Goal: Information Seeking & Learning: Learn about a topic

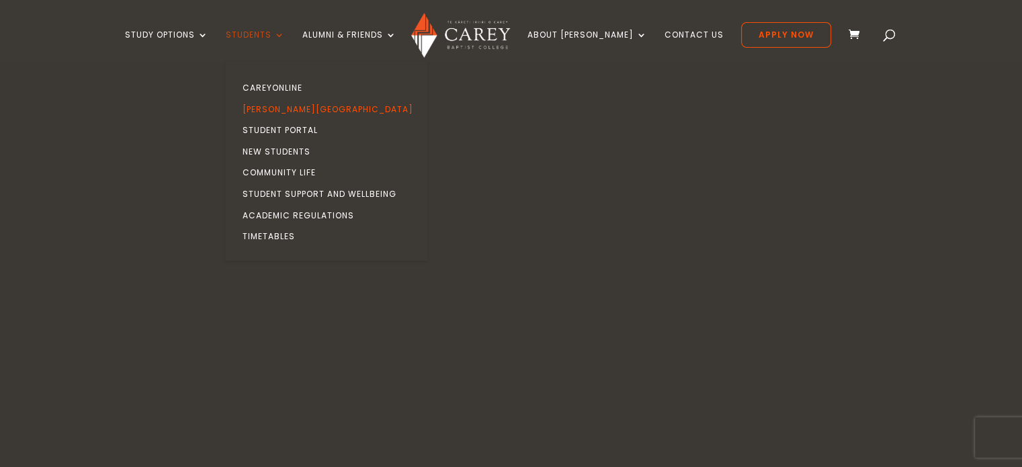
drag, startPoint x: 0, startPoint y: 0, endPoint x: 282, endPoint y: 34, distance: 284.2
click at [282, 34] on link "Students" at bounding box center [255, 46] width 59 height 32
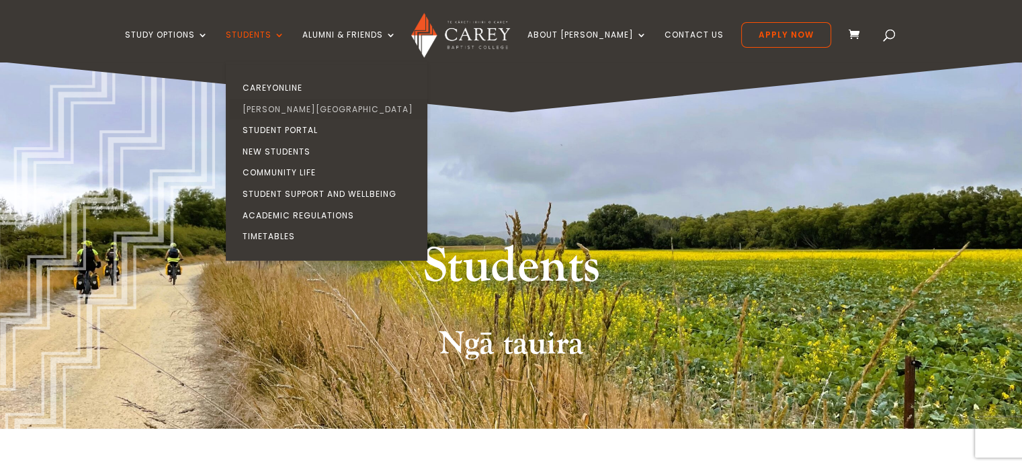
click at [308, 107] on link "[PERSON_NAME][GEOGRAPHIC_DATA]" at bounding box center [330, 109] width 202 height 21
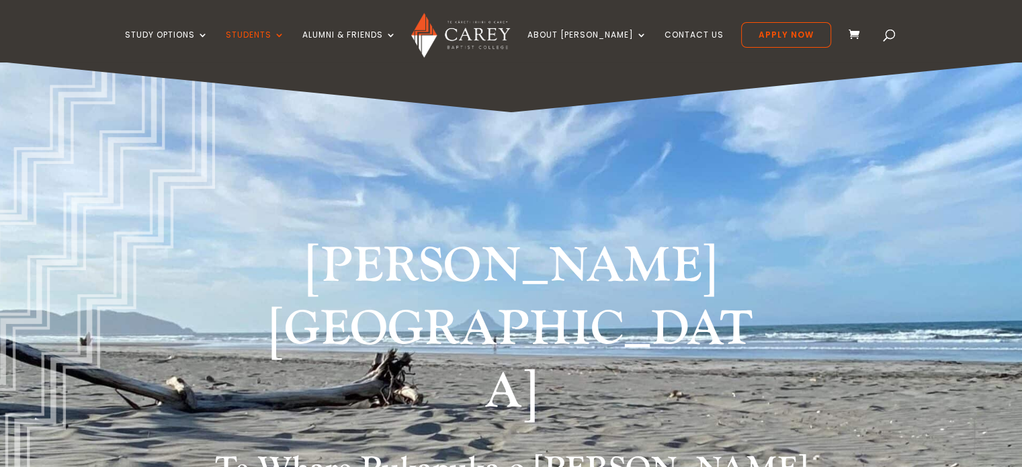
click at [64, 282] on div "[PERSON_NAME][GEOGRAPHIC_DATA] Te Whare Pukapuka o [PERSON_NAME]" at bounding box center [511, 308] width 1022 height 492
click at [64, 193] on div "[PERSON_NAME][GEOGRAPHIC_DATA] Te Whare Pukapuka o [PERSON_NAME]" at bounding box center [511, 308] width 1022 height 492
click at [236, 192] on div "[PERSON_NAME][GEOGRAPHIC_DATA] Te Whare Pukapuka o [PERSON_NAME]" at bounding box center [511, 308] width 1022 height 492
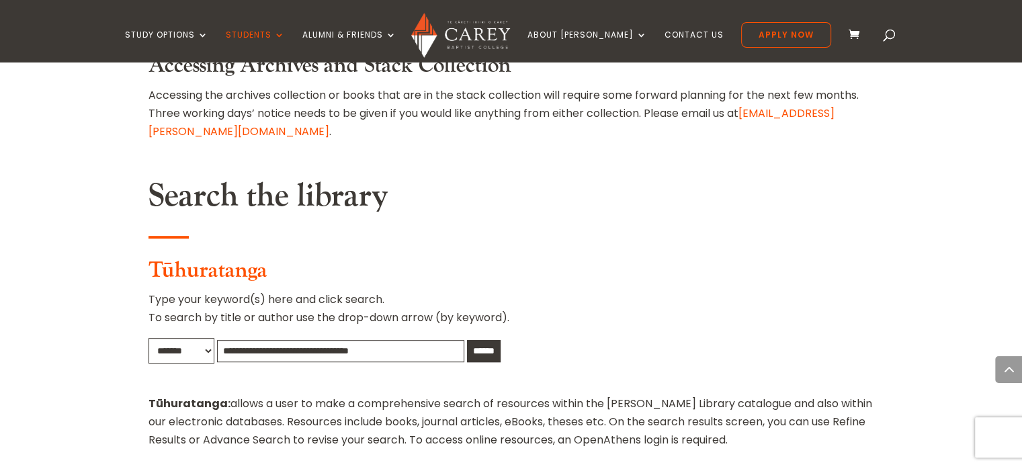
scroll to position [599, 0]
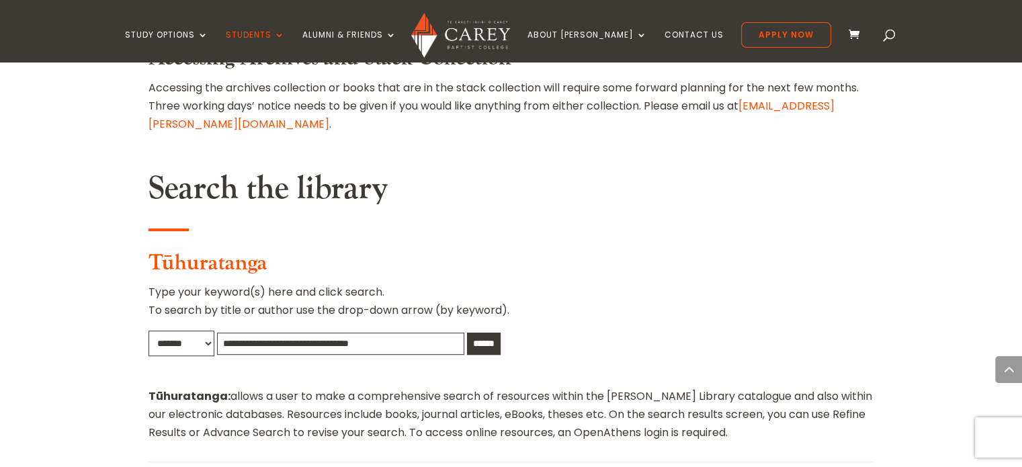
click at [442, 333] on input "text" at bounding box center [340, 344] width 247 height 22
click at [355, 333] on input "text" at bounding box center [340, 344] width 247 height 22
type input "*******"
click at [500, 333] on input "******" at bounding box center [484, 344] width 34 height 22
